Goal: Transaction & Acquisition: Purchase product/service

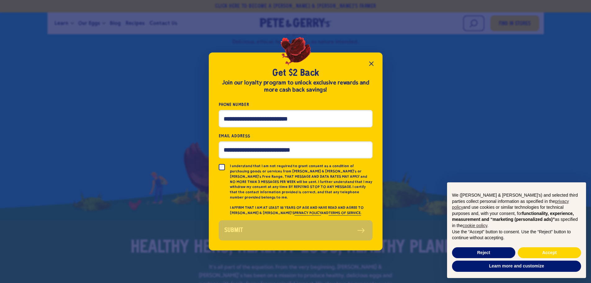
scroll to position [93, 0]
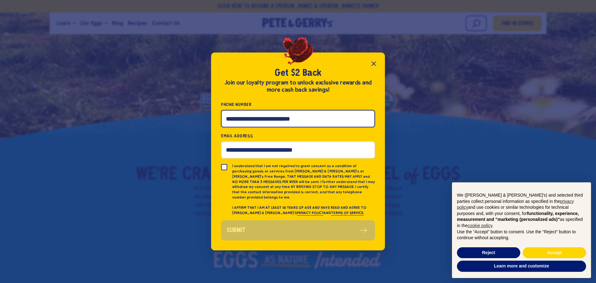
click at [259, 124] on input "Phone Number" at bounding box center [298, 118] width 154 height 17
type input "**********"
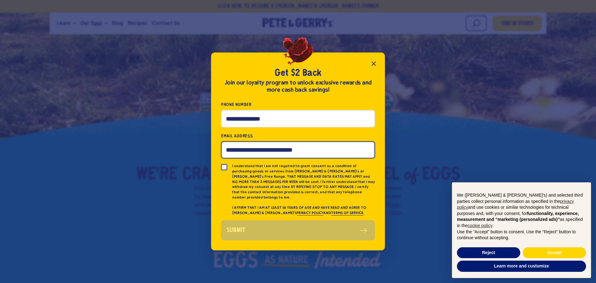
click at [264, 149] on input "Email Address" at bounding box center [298, 149] width 154 height 17
click at [318, 150] on input "Email Address" at bounding box center [298, 149] width 154 height 17
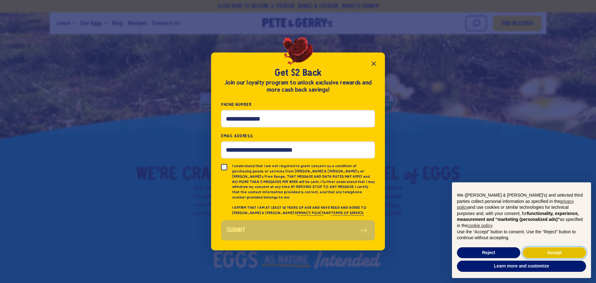
click at [534, 248] on button "Accept" at bounding box center [553, 252] width 63 height 11
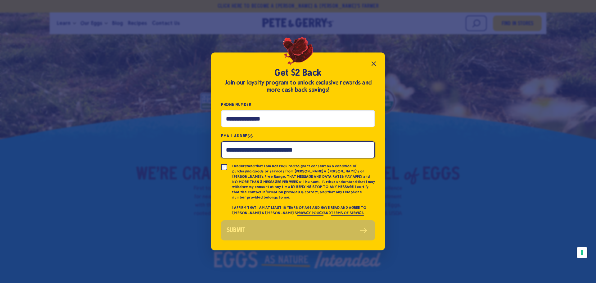
click at [346, 153] on input "Email Address" at bounding box center [298, 149] width 154 height 17
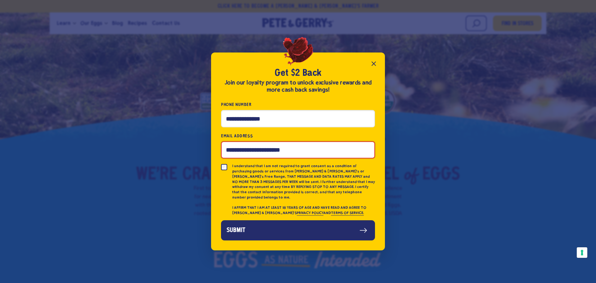
type input "**********"
click button "Submit" at bounding box center [298, 230] width 154 height 20
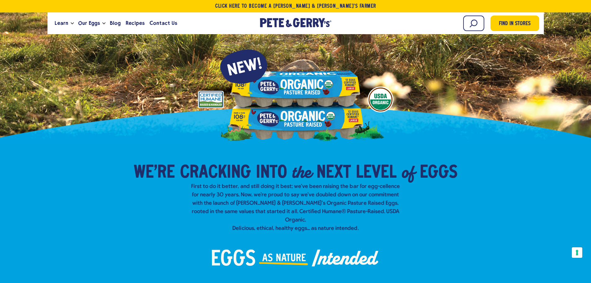
scroll to position [62, 0]
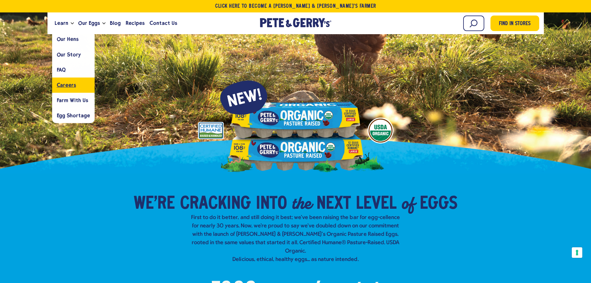
click at [76, 87] on link "Careers" at bounding box center [73, 84] width 42 height 15
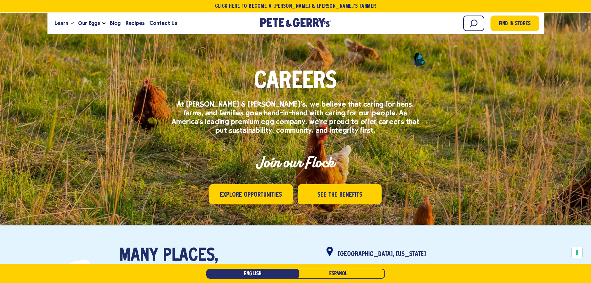
scroll to position [124, 0]
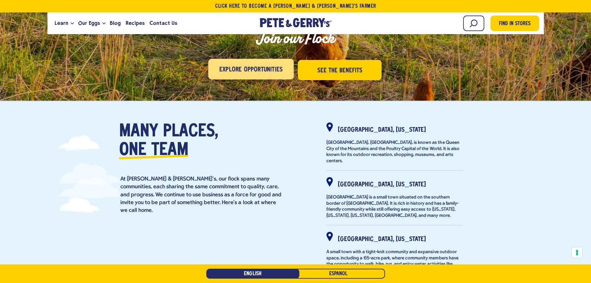
click at [259, 67] on span "Explore Opportunities" at bounding box center [250, 70] width 63 height 10
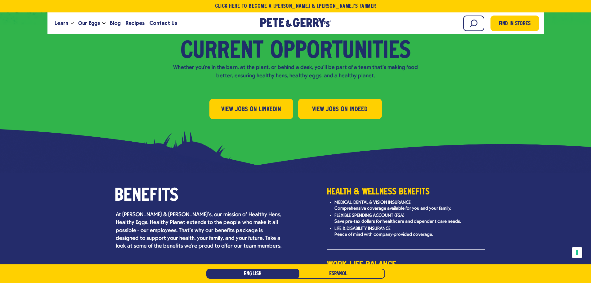
scroll to position [696, 0]
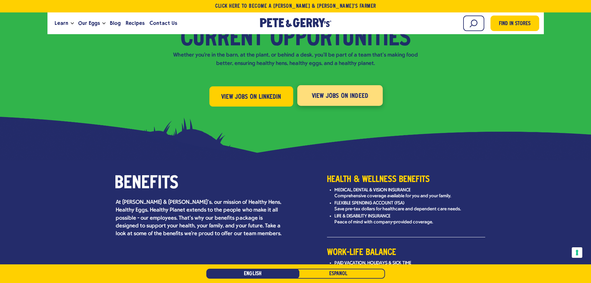
click at [324, 91] on span "View Jobs on Indeed" at bounding box center [339, 96] width 57 height 10
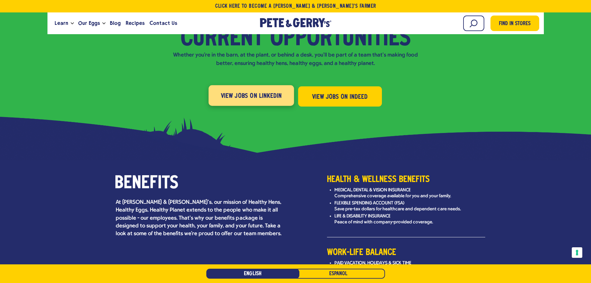
click at [256, 91] on span "View Jobs on LinkedIn" at bounding box center [251, 96] width 61 height 10
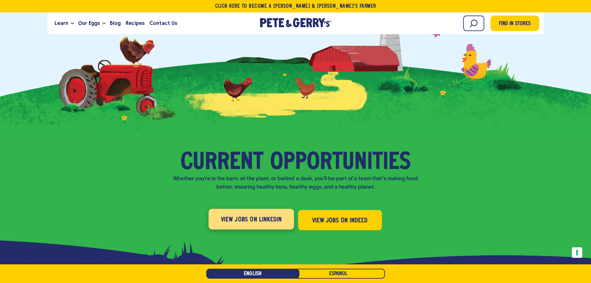
scroll to position [572, 0]
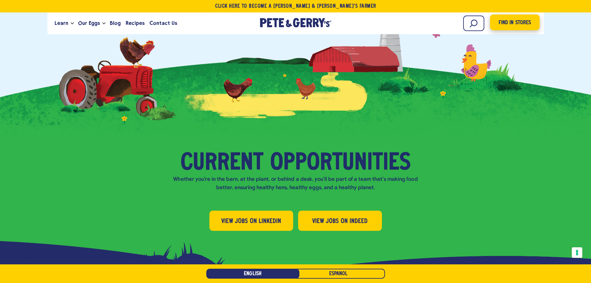
click at [533, 24] on link "Find in Stores" at bounding box center [515, 23] width 50 height 16
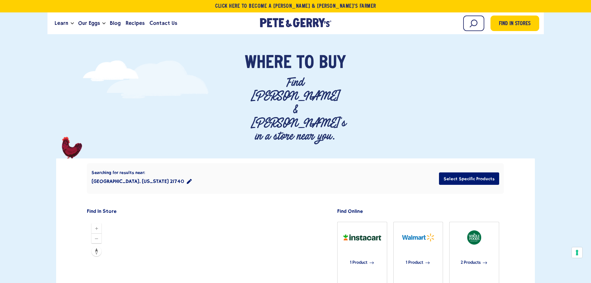
scroll to position [155, 0]
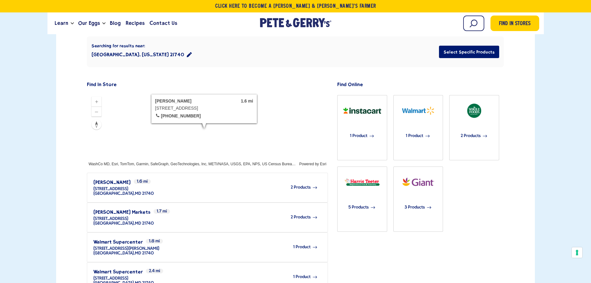
click at [297, 185] on span "2 Products" at bounding box center [301, 187] width 20 height 5
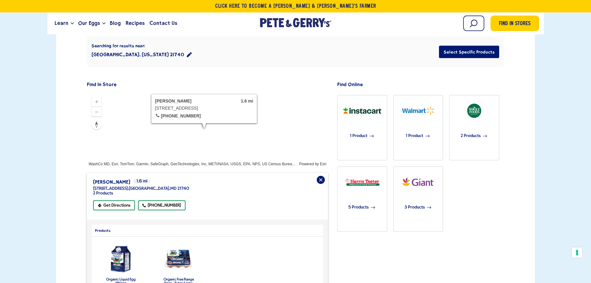
click at [115, 242] on img "product" at bounding box center [120, 258] width 27 height 33
click at [177, 247] on img "product" at bounding box center [178, 258] width 33 height 23
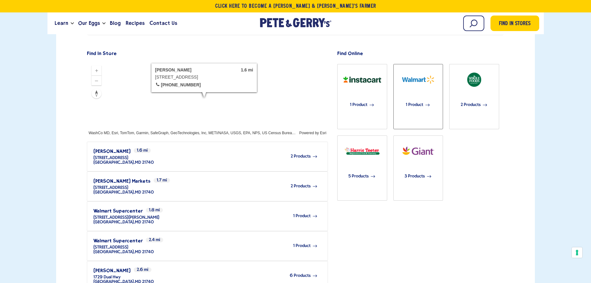
click at [423, 90] on div "1 Product" at bounding box center [417, 104] width 43 height 29
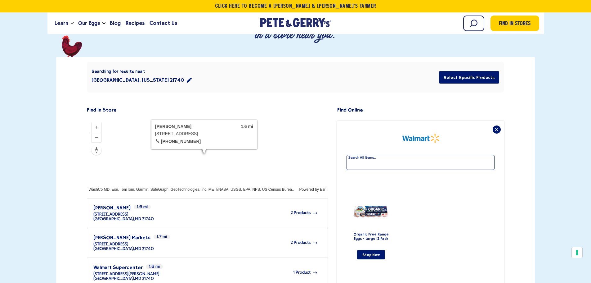
scroll to position [124, 0]
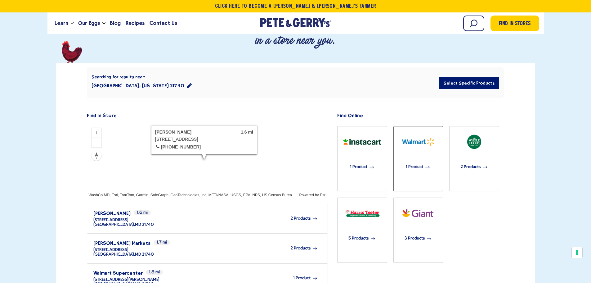
click at [419, 160] on span "1 Product" at bounding box center [414, 167] width 17 height 14
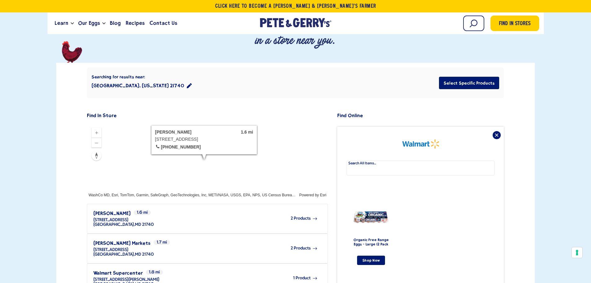
click at [373, 237] on h3 "Organic Free Range Eggs - Large 12 Pack" at bounding box center [371, 241] width 43 height 9
click at [370, 255] on link "Shop Now" at bounding box center [371, 259] width 28 height 9
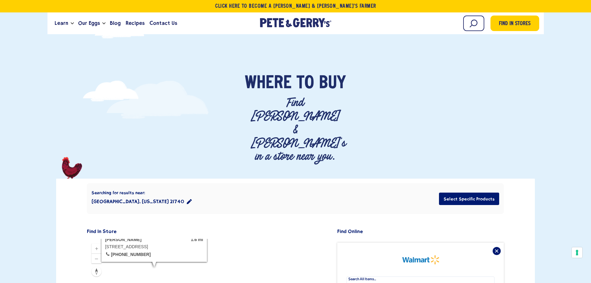
scroll to position [0, 0]
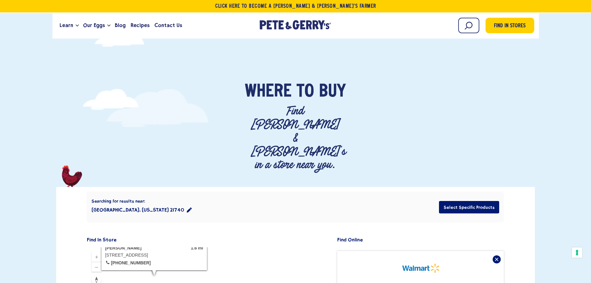
click at [165, 191] on div "Searching for results near: Hagerstown, Maryland 21740 Select Specific Products" at bounding box center [295, 206] width 417 height 31
click at [187, 207] on icon "location filter" at bounding box center [189, 209] width 5 height 5
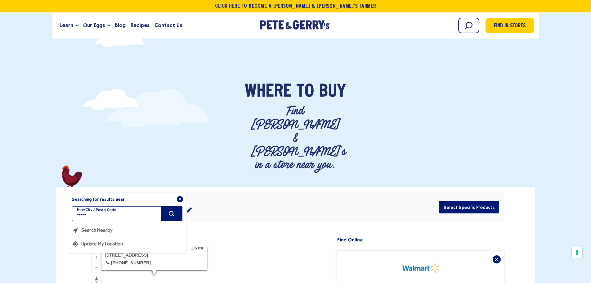
click at [154, 206] on input "*****" at bounding box center [127, 213] width 110 height 15
click at [154, 206] on input "filter" at bounding box center [127, 213] width 110 height 15
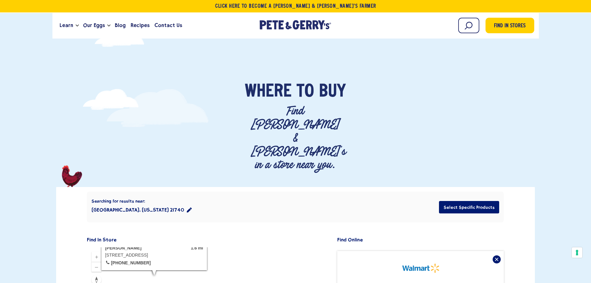
type input "*****"
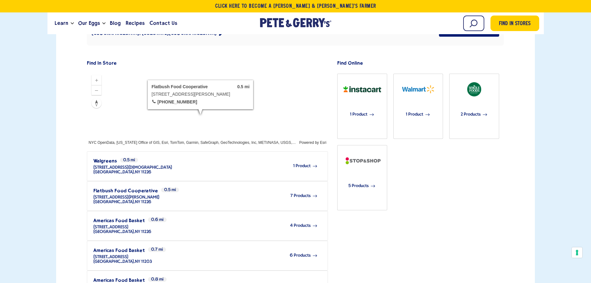
scroll to position [154, 0]
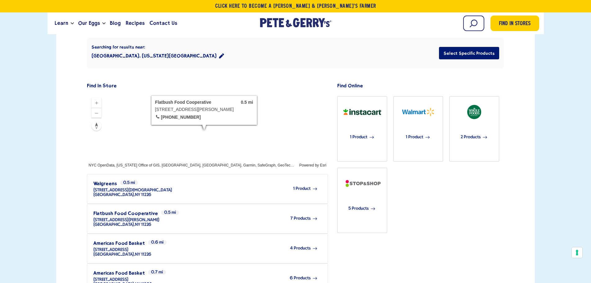
click at [272, 210] on div "7 Products" at bounding box center [238, 218] width 158 height 17
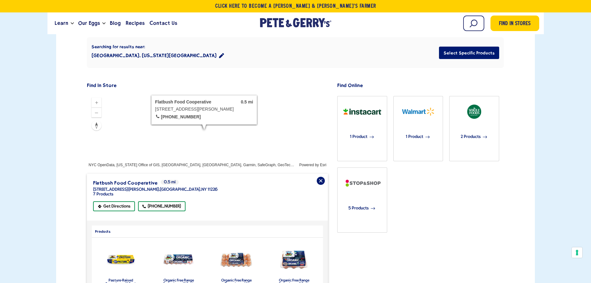
scroll to position [216, 0]
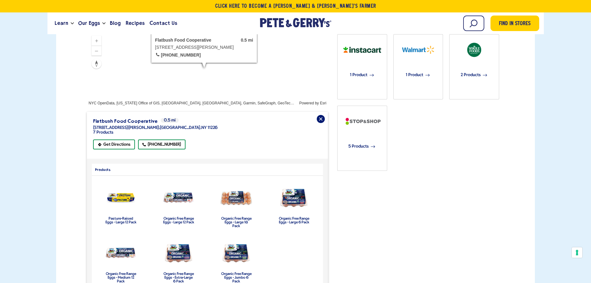
click at [126, 188] on img "product" at bounding box center [121, 197] width 33 height 19
click at [117, 217] on label "Pasture-Raised Eggs - Large 12 Pack" at bounding box center [120, 220] width 31 height 7
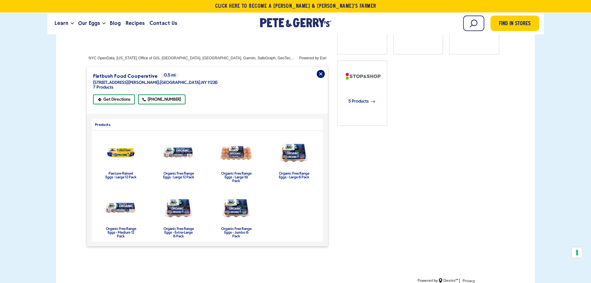
scroll to position [247, 0]
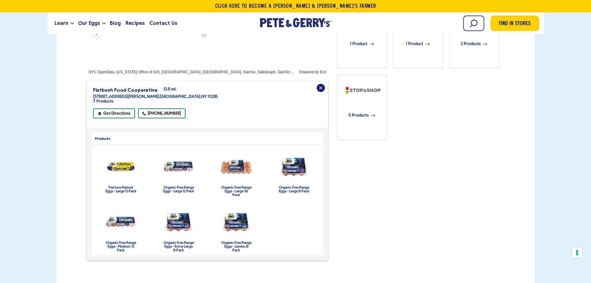
click at [281, 186] on label "Organic Free Range Eggs - Large 6 Pack" at bounding box center [294, 189] width 31 height 7
click at [297, 155] on img "product" at bounding box center [294, 166] width 33 height 23
click at [117, 157] on img "product" at bounding box center [121, 166] width 33 height 19
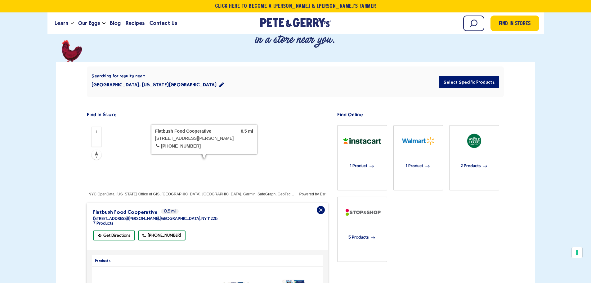
scroll to position [123, 0]
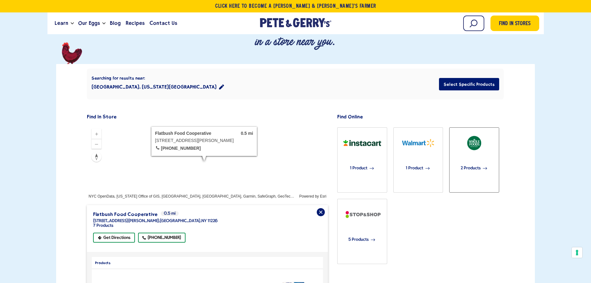
click at [478, 154] on div "2 Products" at bounding box center [474, 168] width 43 height 29
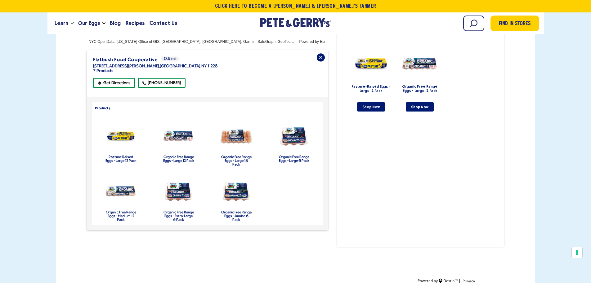
scroll to position [278, 0]
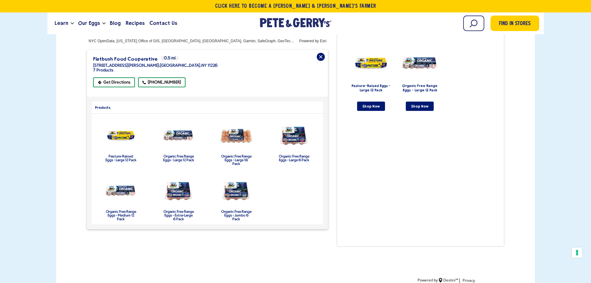
click at [177, 179] on img "product" at bounding box center [178, 190] width 33 height 23
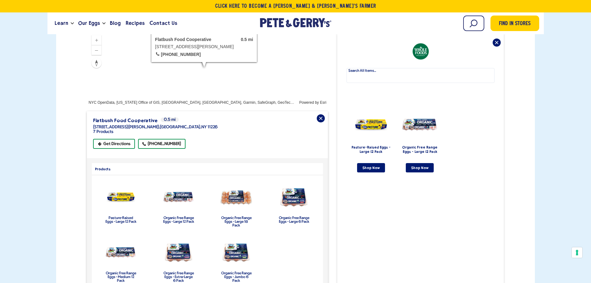
scroll to position [216, 0]
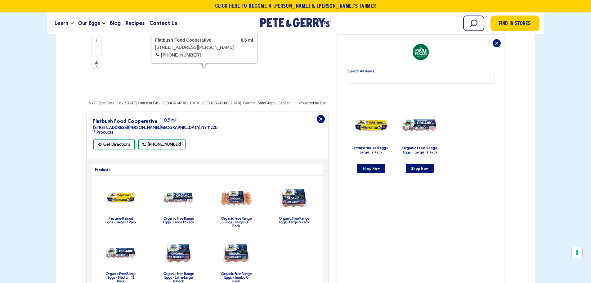
click at [124, 188] on img "product" at bounding box center [121, 197] width 33 height 19
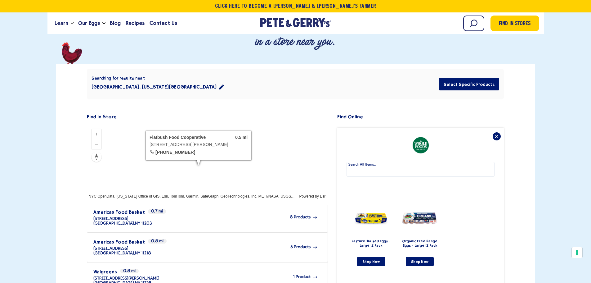
scroll to position [93, 0]
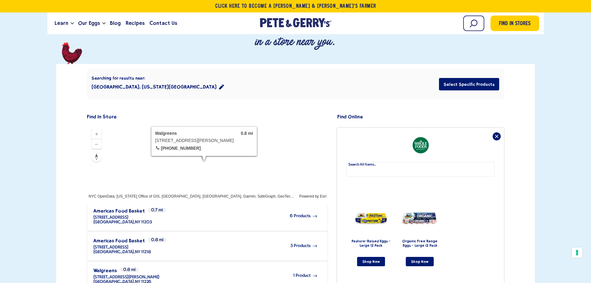
click at [493, 128] on div "The following text field filters the results that follow as you type. Use Tab t…" at bounding box center [420, 264] width 167 height 273
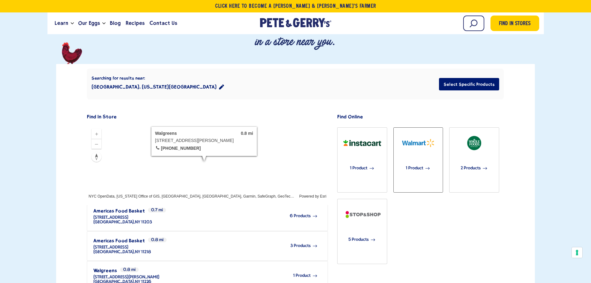
click at [420, 161] on span "1 Product" at bounding box center [414, 168] width 17 height 14
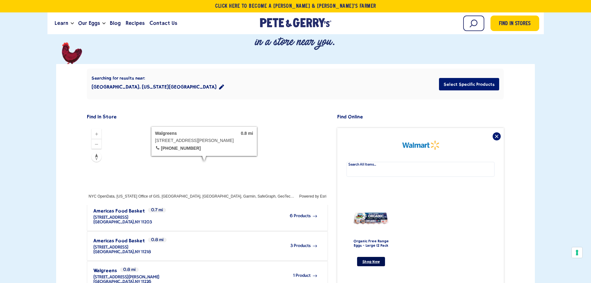
click at [370, 257] on link "Shop Now" at bounding box center [371, 261] width 28 height 9
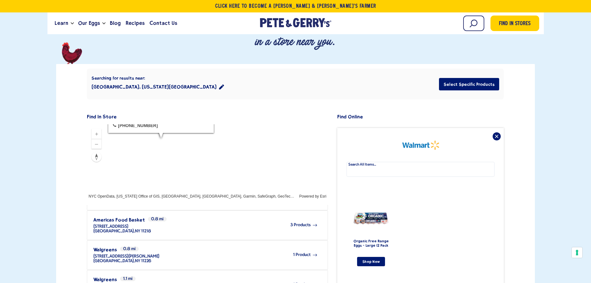
scroll to position [155, 0]
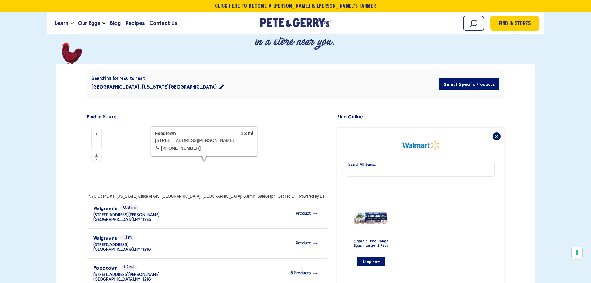
click at [298, 264] on div "5 Products" at bounding box center [238, 272] width 158 height 17
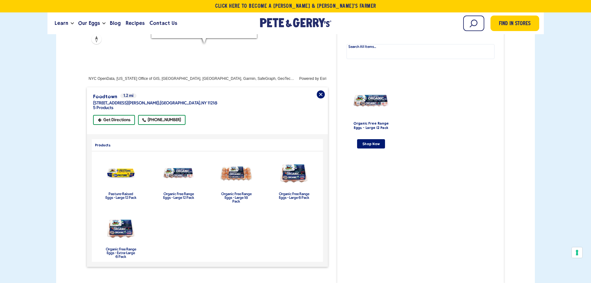
scroll to position [247, 0]
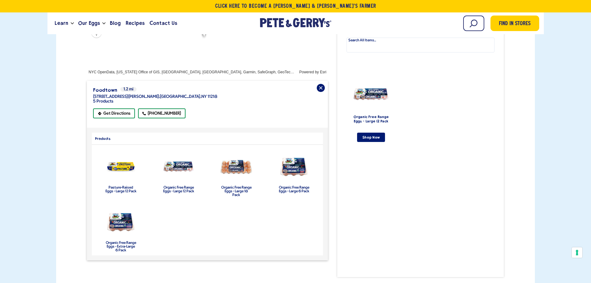
click at [236, 159] on img "product" at bounding box center [236, 167] width 33 height 16
click at [179, 160] on img "product" at bounding box center [178, 166] width 33 height 12
click at [114, 157] on img "product" at bounding box center [121, 166] width 33 height 19
click at [117, 186] on label "Pasture-Raised Eggs - Large 12 Pack" at bounding box center [120, 189] width 31 height 7
click at [118, 210] on img "product" at bounding box center [121, 221] width 33 height 23
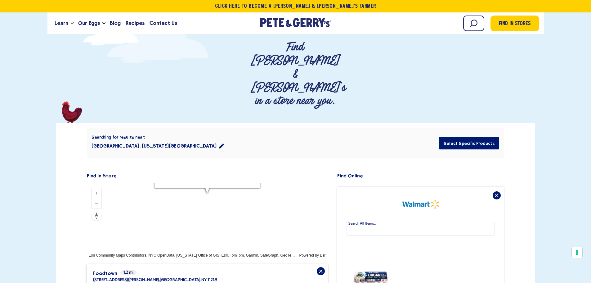
scroll to position [30, 0]
